Goal: Task Accomplishment & Management: Manage account settings

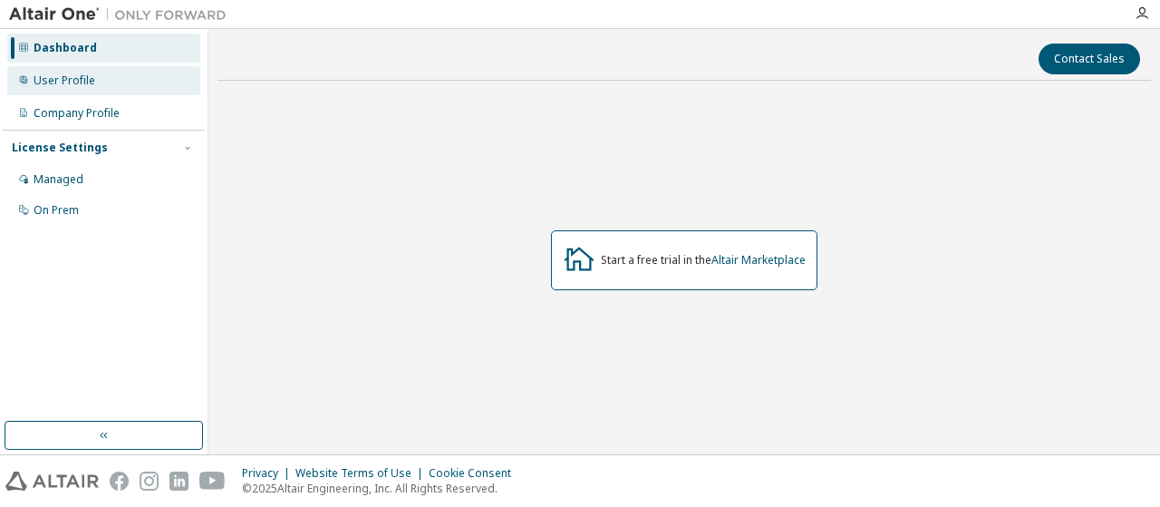
click at [83, 90] on div "User Profile" at bounding box center [103, 80] width 193 height 29
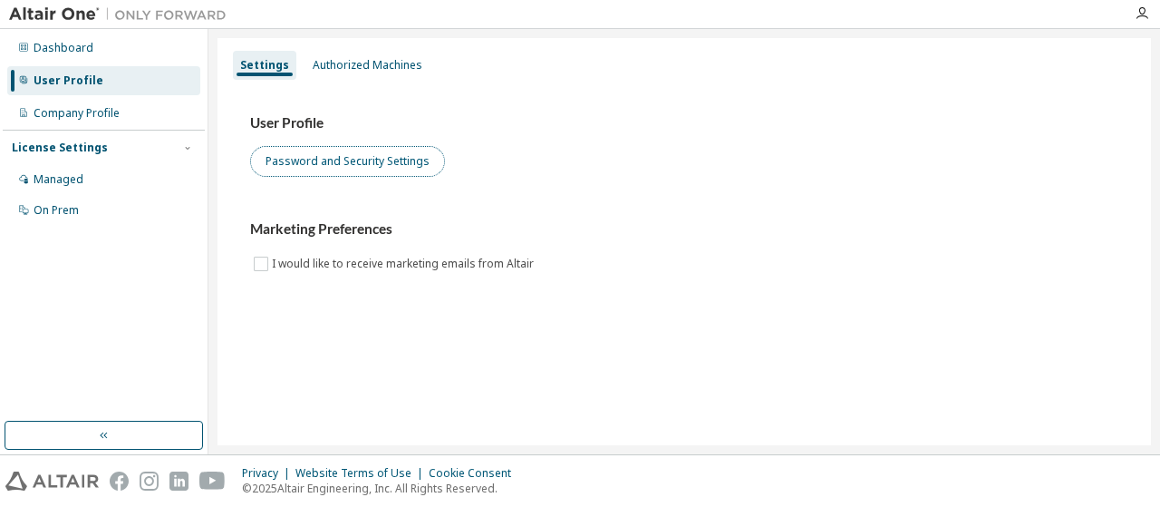
click at [279, 155] on button "Password and Security Settings" at bounding box center [347, 161] width 195 height 31
